Goal: Information Seeking & Learning: Learn about a topic

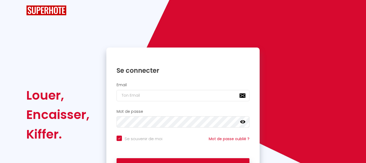
checkbox input "true"
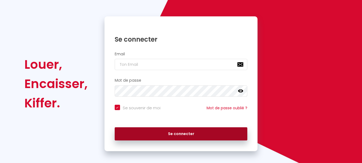
scroll to position [46, 0]
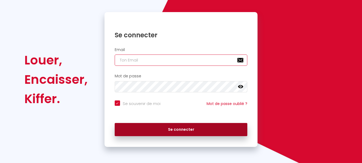
type input "[PERSON_NAME][EMAIL_ADDRESS][DOMAIN_NAME]"
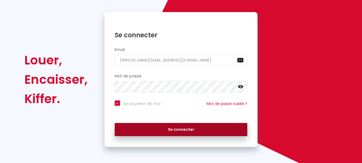
click at [147, 128] on button "Se connecter" at bounding box center [181, 129] width 133 height 13
checkbox input "true"
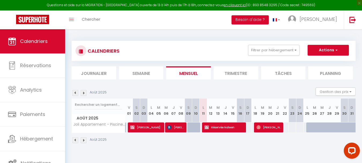
click at [82, 93] on img at bounding box center [84, 93] width 6 height 6
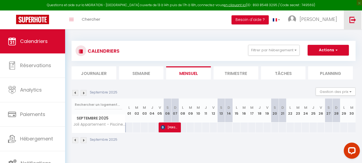
click at [353, 18] on img at bounding box center [353, 19] width 7 height 7
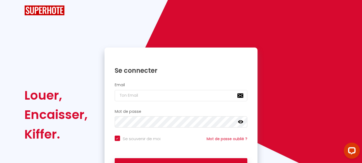
checkbox input "true"
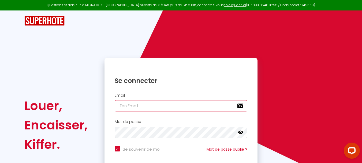
type input "[PERSON_NAME][EMAIL_ADDRESS][DOMAIN_NAME]"
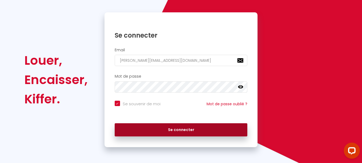
scroll to position [46, 0]
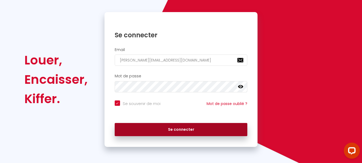
click at [178, 128] on button "Se connecter" at bounding box center [181, 129] width 133 height 13
checkbox input "true"
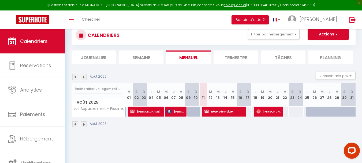
scroll to position [29, 0]
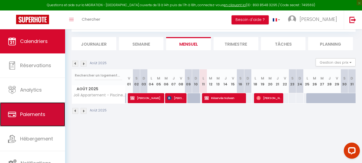
click at [41, 116] on span "Paiements" at bounding box center [32, 114] width 25 height 7
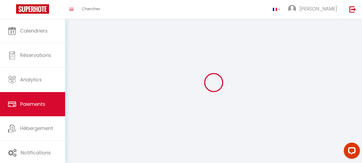
select select "2"
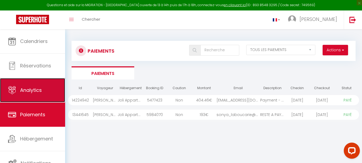
click at [34, 91] on span "Analytics" at bounding box center [31, 90] width 22 height 7
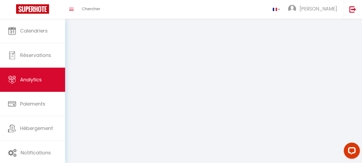
select select "2025"
select select "8"
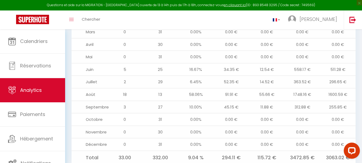
scroll to position [658, 0]
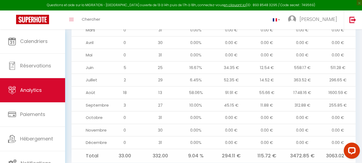
click at [89, 86] on td "Août" at bounding box center [90, 92] width 36 height 13
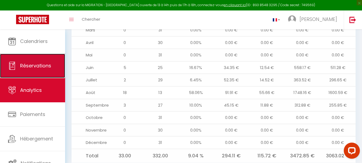
click at [37, 66] on span "Réservations" at bounding box center [35, 65] width 31 height 7
select select "not_cancelled"
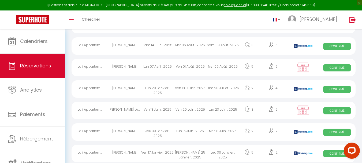
scroll to position [145, 0]
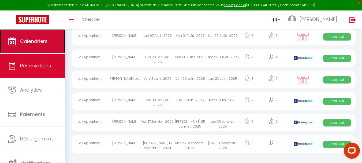
click at [39, 41] on span "Calendriers" at bounding box center [34, 41] width 28 height 7
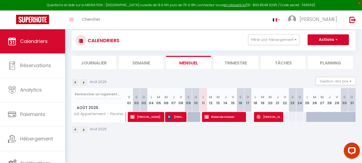
scroll to position [27, 0]
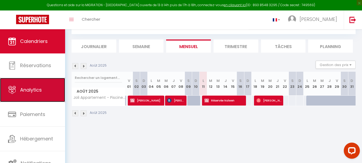
click at [32, 89] on span "Analytics" at bounding box center [31, 89] width 22 height 7
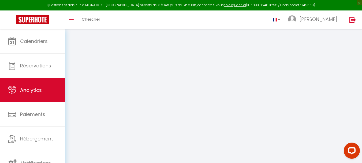
select select "2025"
select select "8"
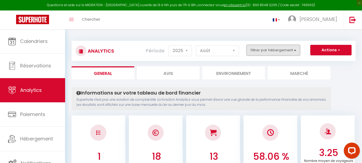
click at [295, 50] on button "Filtrer par hébergement" at bounding box center [274, 50] width 54 height 11
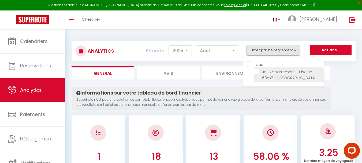
click at [258, 71] on Gaillac "checkbox" at bounding box center [289, 71] width 70 height 5
checkbox Gaillac "true"
checkbox input "true"
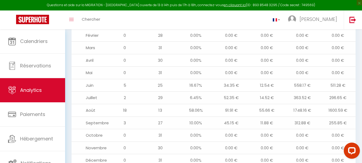
scroll to position [644, 0]
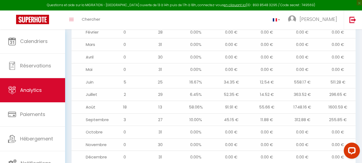
click at [91, 101] on td "Août" at bounding box center [90, 107] width 36 height 13
click at [90, 101] on td "Août" at bounding box center [90, 107] width 36 height 13
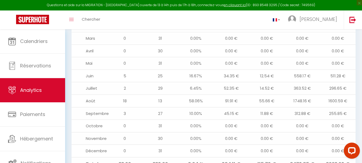
scroll to position [658, 0]
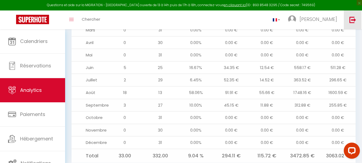
click at [355, 19] on img at bounding box center [353, 19] width 7 height 7
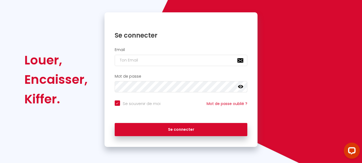
checkbox input "true"
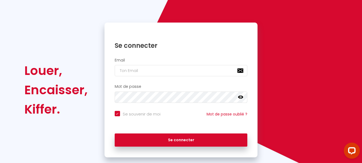
scroll to position [46, 0]
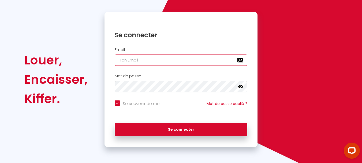
type input "[PERSON_NAME][EMAIL_ADDRESS][DOMAIN_NAME]"
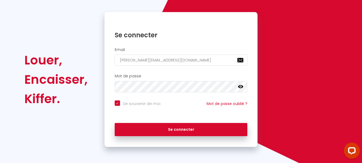
checkbox input "true"
